Goal: Find specific page/section: Find specific page/section

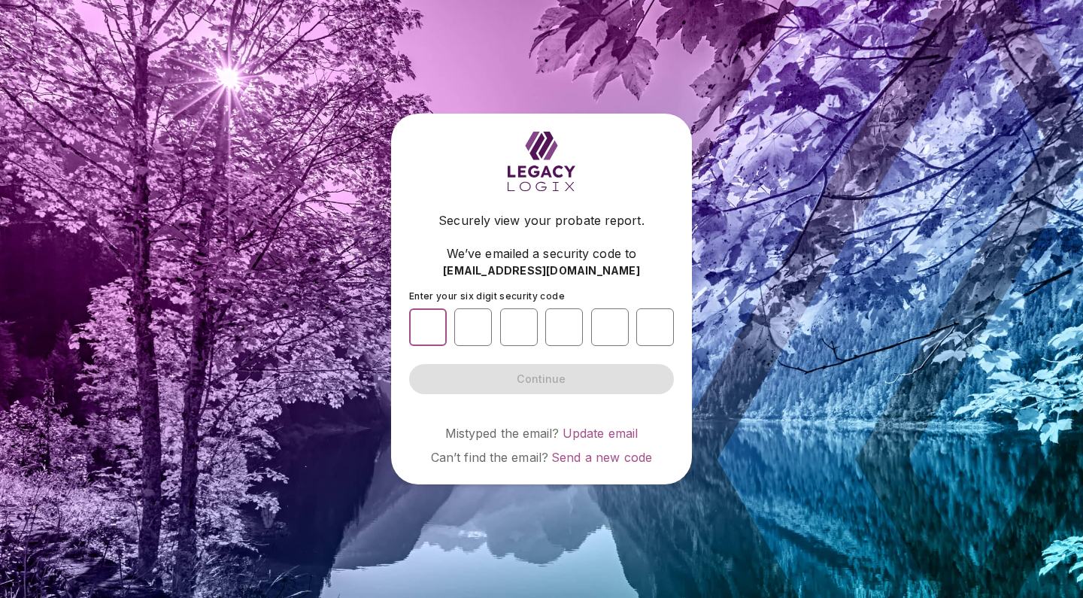
paste input "*"
type input "*"
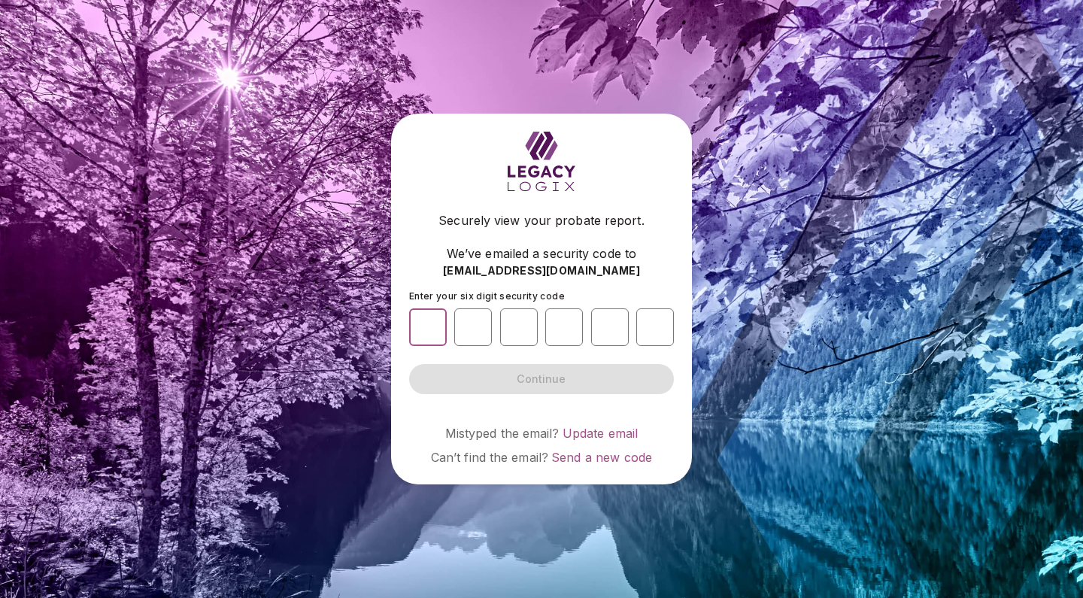
type input "*"
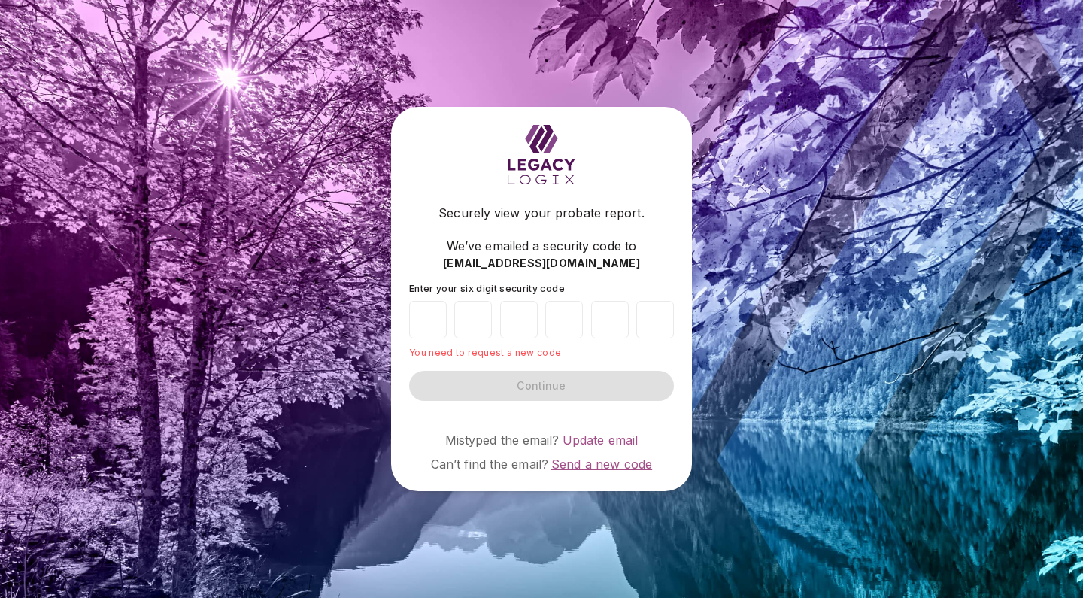
click at [587, 463] on span "Send a new code" at bounding box center [601, 464] width 101 height 15
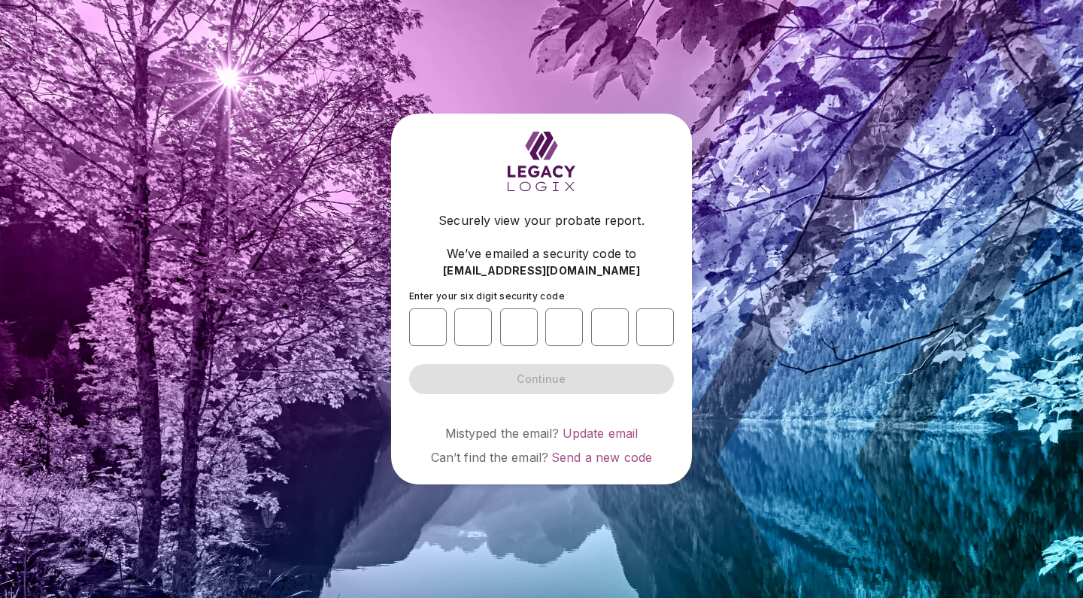
type input "*"
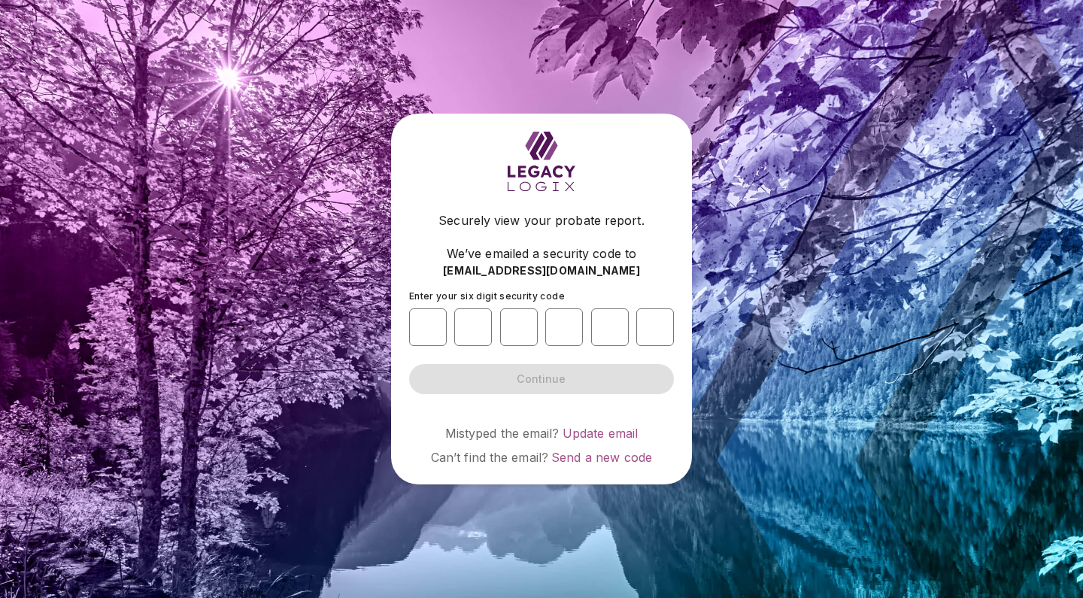
type input "*"
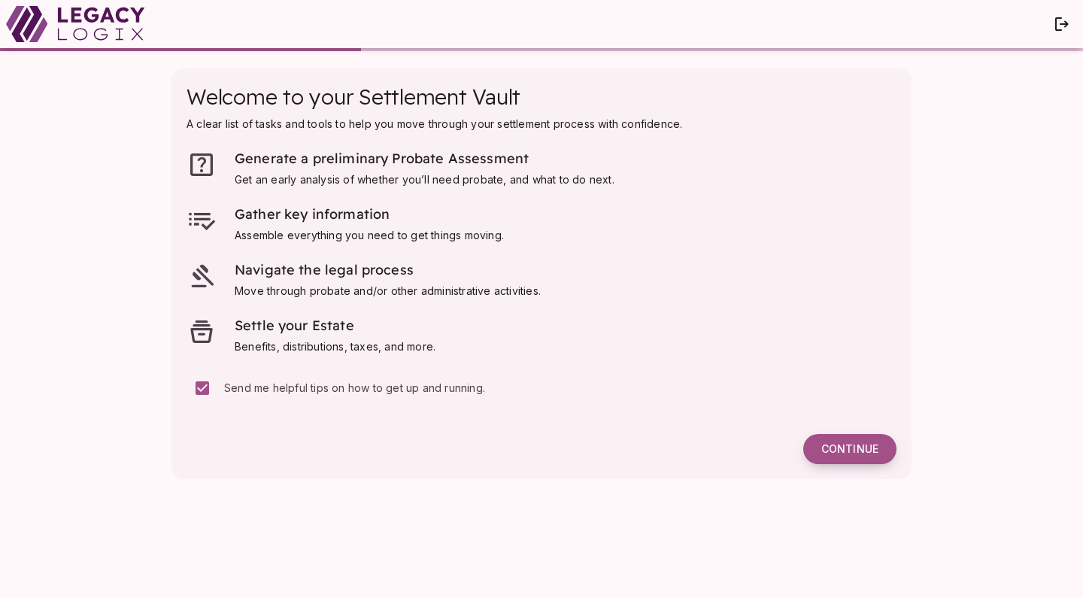
click at [857, 457] on button "Continue" at bounding box center [849, 449] width 93 height 30
